Goal: Transaction & Acquisition: Book appointment/travel/reservation

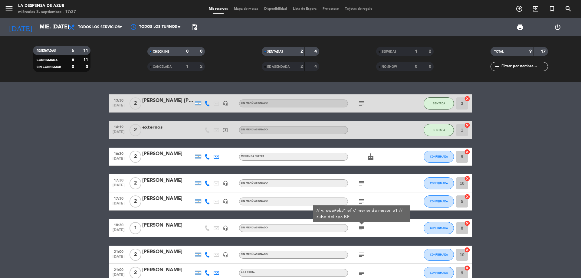
scroll to position [34, 0]
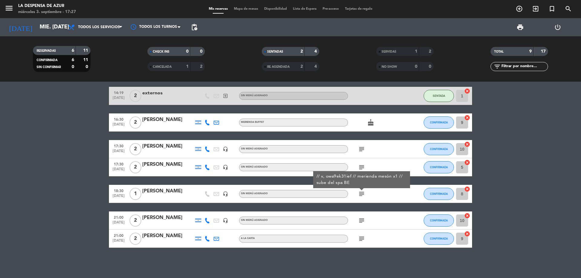
click at [518, 10] on icon "add_circle_outline" at bounding box center [519, 8] width 7 height 7
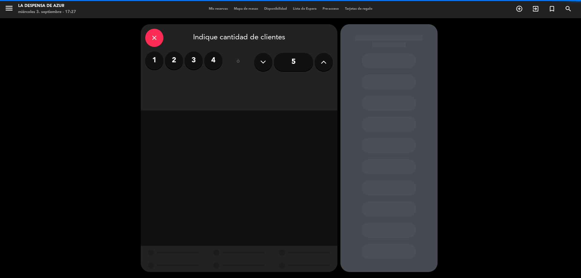
click at [156, 61] on label "1" at bounding box center [154, 60] width 18 height 18
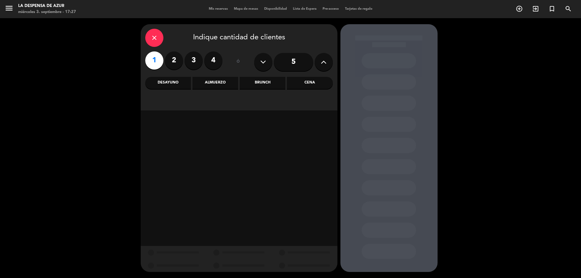
click at [253, 78] on div "Brunch" at bounding box center [263, 83] width 46 height 12
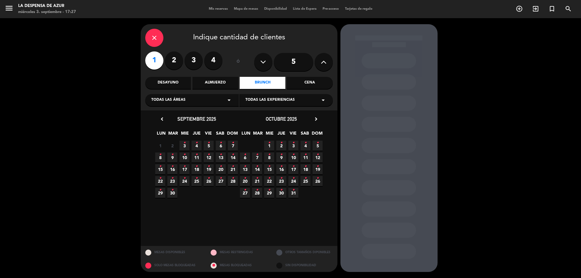
click at [158, 157] on span "8 •" at bounding box center [160, 158] width 10 height 10
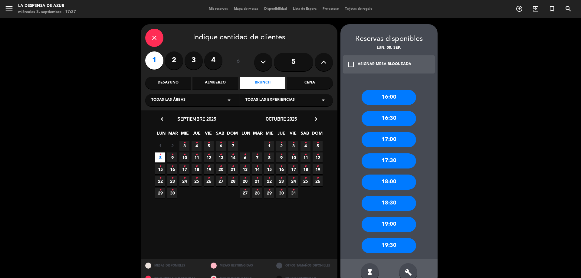
click at [396, 97] on div "16:00" at bounding box center [389, 97] width 54 height 15
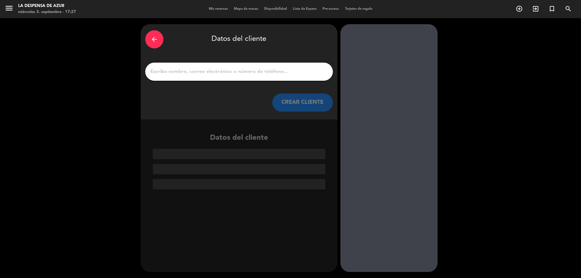
click at [275, 71] on input "1" at bounding box center [239, 72] width 179 height 8
paste input "[PERSON_NAME] 3513340064 // v. 20971 // Ritual Raices // BE"
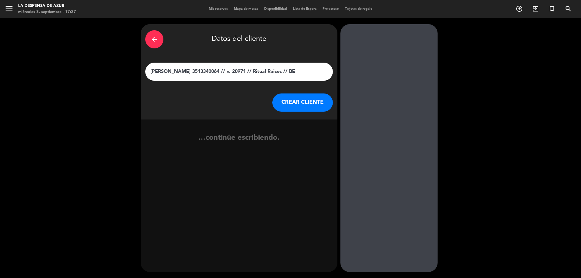
type input "[PERSON_NAME] 3513340064 // v. 20971 // Ritual Raices // BE"
click at [308, 112] on div "arrow_back Datos del cliente [PERSON_NAME] 3513340064 // v. 20971 // Ritual Rai…" at bounding box center [239, 71] width 197 height 95
click at [304, 105] on button "CREAR CLIENTE" at bounding box center [302, 103] width 61 height 18
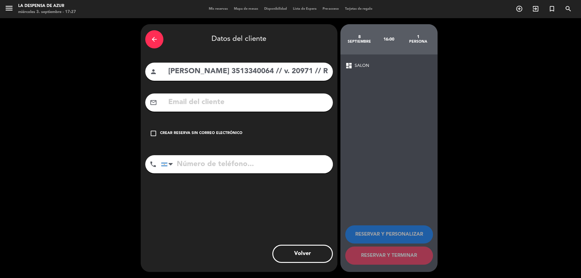
drag, startPoint x: 215, startPoint y: 68, endPoint x: 254, endPoint y: 75, distance: 40.2
click at [254, 75] on input "[PERSON_NAME] 3513340064 // v. 20971 // Ritual Raices // BE" at bounding box center [248, 71] width 161 height 12
type input "[PERSON_NAME] // v. 20971 // Ritual Raices // BE"
click at [240, 169] on input "tel" at bounding box center [247, 164] width 172 height 18
paste input "3513340064"
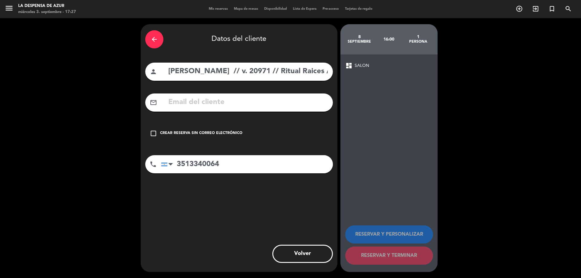
type input "3513340064"
click at [225, 126] on div "check_box_outline_blank Crear reserva sin correo electrónico" at bounding box center [239, 133] width 188 height 18
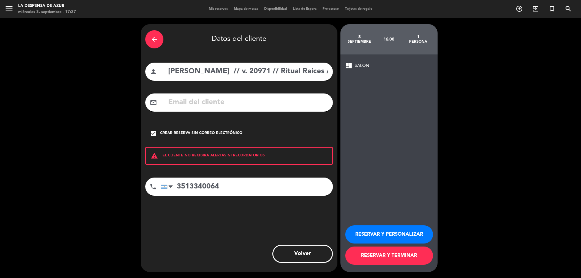
drag, startPoint x: 215, startPoint y: 68, endPoint x: 423, endPoint y: 116, distance: 213.2
click at [420, 96] on div "arrow_back Datos del cliente person [PERSON_NAME] // v. 20971 // Ritual Raices …" at bounding box center [290, 148] width 581 height 260
type input "[PERSON_NAME]"
click at [408, 230] on button "RESERVAR Y PERSONALIZAR" at bounding box center [389, 235] width 88 height 18
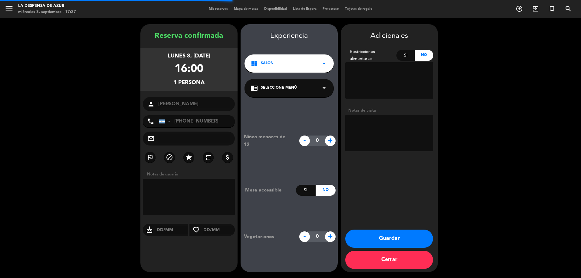
click at [373, 130] on textarea at bounding box center [389, 133] width 88 height 36
paste textarea "// v. 20971 // Ritual Raices // BE"
drag, startPoint x: 387, startPoint y: 121, endPoint x: 379, endPoint y: 137, distance: 16.8
click at [379, 137] on textarea at bounding box center [389, 133] width 88 height 36
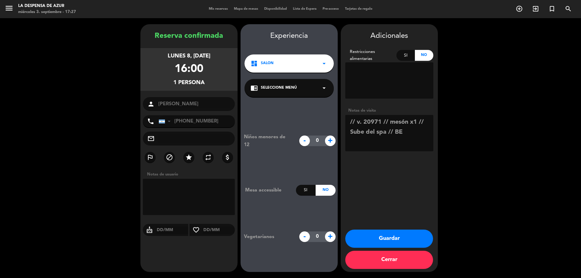
type textarea "// v. 20971 // mesón x1 // Sube del spa // BE"
click at [397, 239] on button "Guardar" at bounding box center [389, 239] width 88 height 18
